Goal: Navigation & Orientation: Find specific page/section

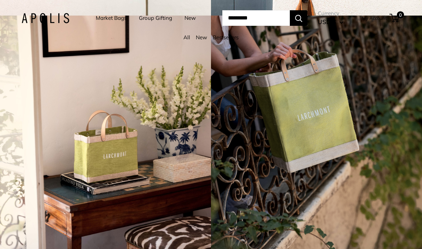
click at [383, 83] on div "4 / 7" at bounding box center [316, 140] width 211 height 249
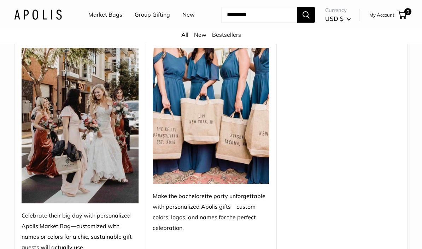
scroll to position [87, 0]
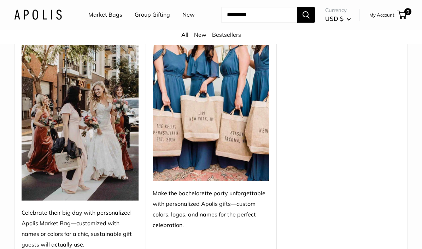
click at [182, 20] on link "New" at bounding box center [188, 15] width 12 height 11
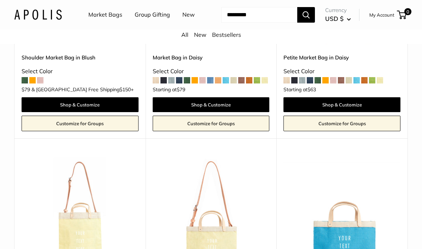
scroll to position [847, 0]
